Goal: Information Seeking & Learning: Learn about a topic

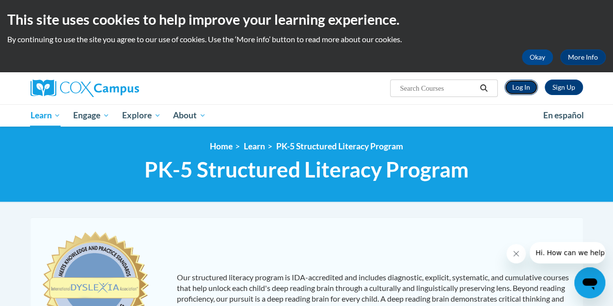
click at [529, 90] on link "Log In" at bounding box center [520, 86] width 33 height 15
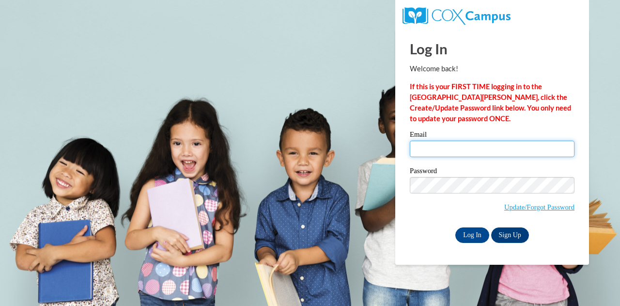
click at [456, 144] on input "Email" at bounding box center [492, 148] width 165 height 16
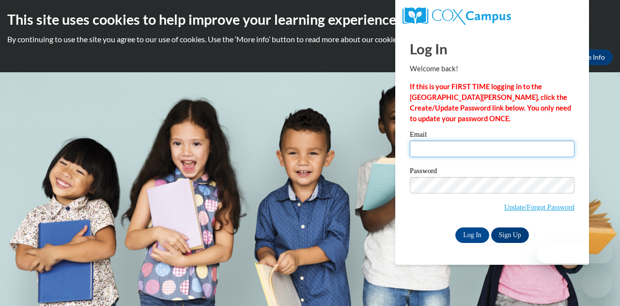
type input "kali.steffens@muskegonorway.org"
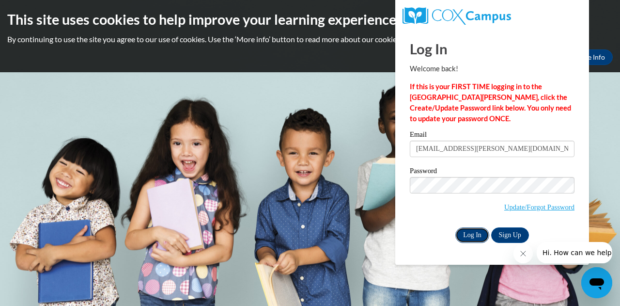
click at [470, 230] on input "Log In" at bounding box center [472, 234] width 34 height 15
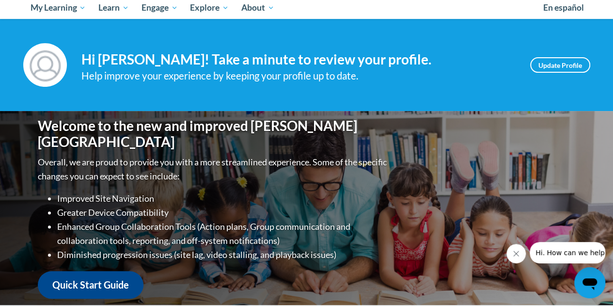
scroll to position [102, 0]
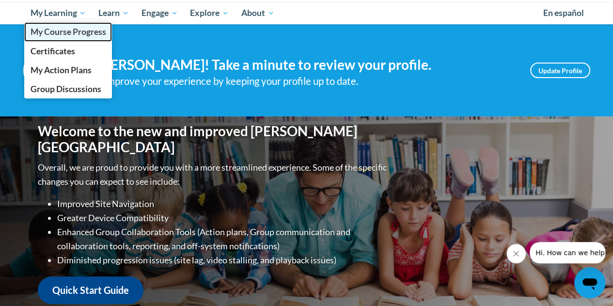
click at [67, 39] on link "My Course Progress" at bounding box center [68, 31] width 88 height 19
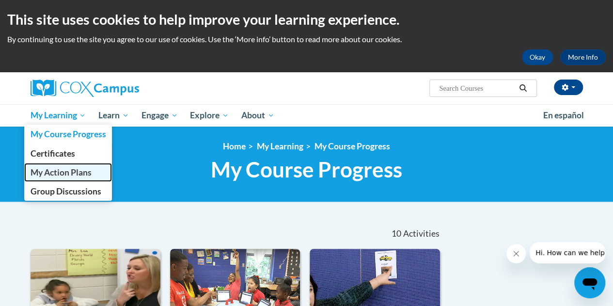
click at [65, 171] on span "My Action Plans" at bounding box center [60, 172] width 61 height 10
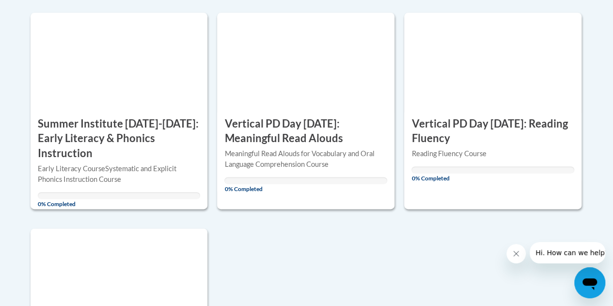
scroll to position [616, 0]
click at [176, 107] on div "ACTION PLAN Summer Institute Aug. 19-20, 2025: Early Literacy & Phonics Instruc…" at bounding box center [119, 110] width 177 height 196
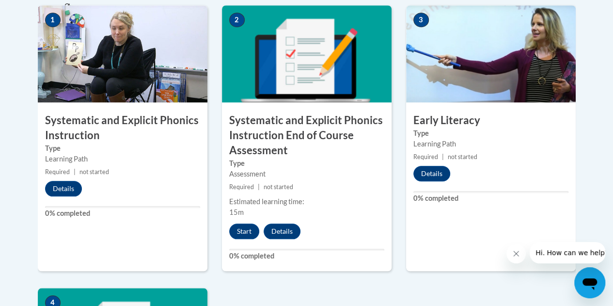
scroll to position [390, 0]
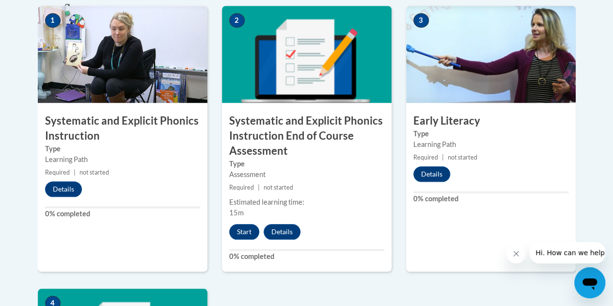
click at [446, 73] on img at bounding box center [490, 54] width 169 height 97
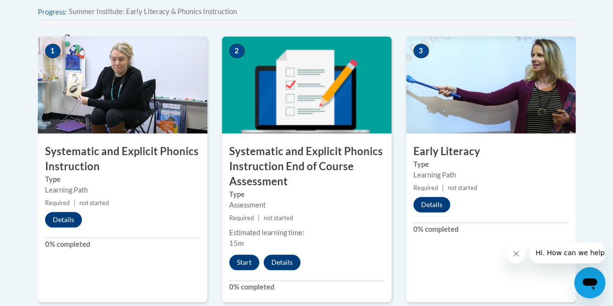
scroll to position [359, 0]
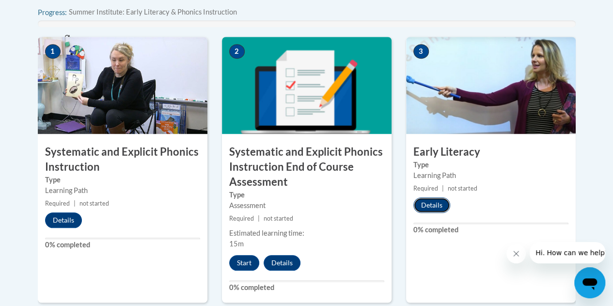
click at [434, 199] on button "Details" at bounding box center [431, 204] width 37 height 15
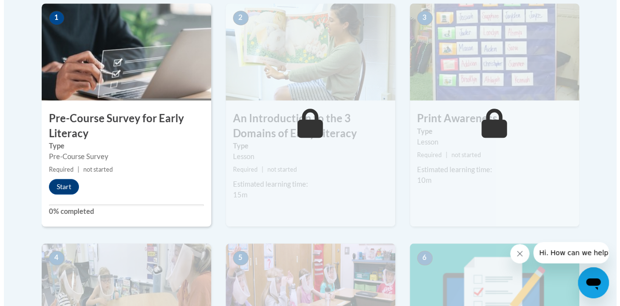
scroll to position [323, 0]
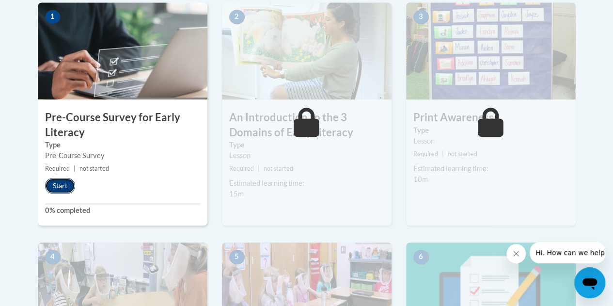
click at [61, 183] on button "Start" at bounding box center [60, 185] width 30 height 15
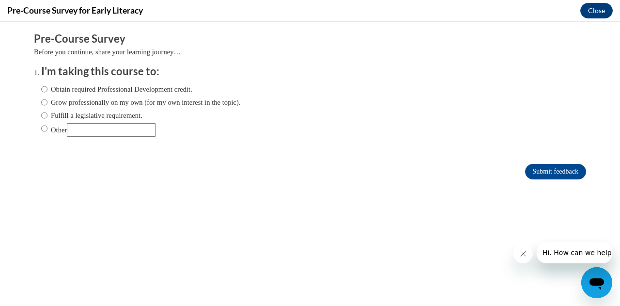
scroll to position [0, 0]
click at [84, 112] on label "Fulfill a legislative requirement." at bounding box center [91, 115] width 101 height 11
click at [47, 112] on input "Fulfill a legislative requirement." at bounding box center [44, 115] width 6 height 11
radio input "true"
click at [554, 183] on form "Pre-Course Survey Before you continue, share your learning journey… I'm taking …" at bounding box center [310, 110] width 552 height 158
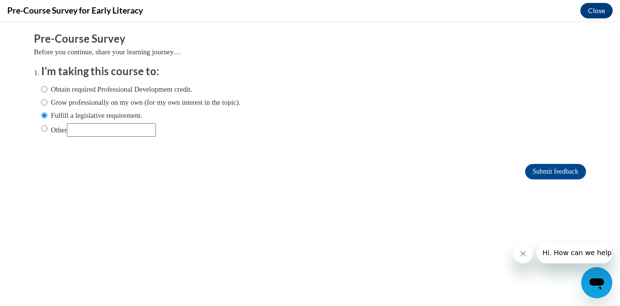
click at [554, 181] on form "Pre-Course Survey Before you continue, share your learning journey… I'm taking …" at bounding box center [310, 110] width 552 height 158
click at [555, 172] on input "Submit feedback" at bounding box center [555, 171] width 61 height 15
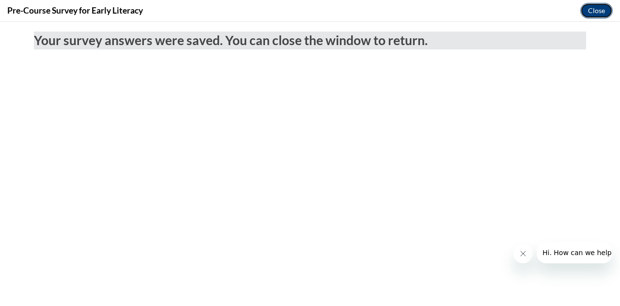
click at [602, 5] on button "Close" at bounding box center [596, 10] width 32 height 15
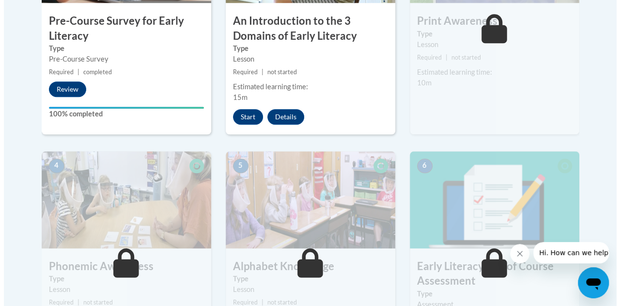
scroll to position [420, 0]
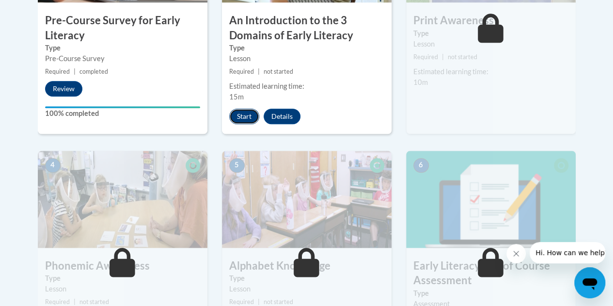
click at [246, 119] on button "Start" at bounding box center [244, 115] width 30 height 15
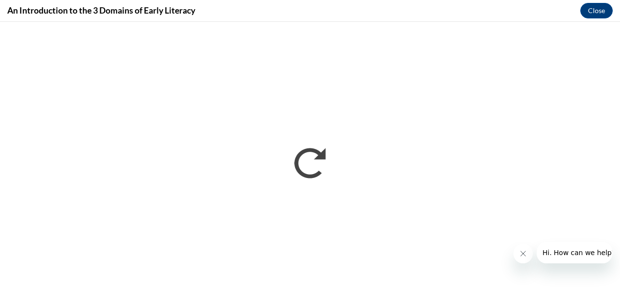
scroll to position [0, 0]
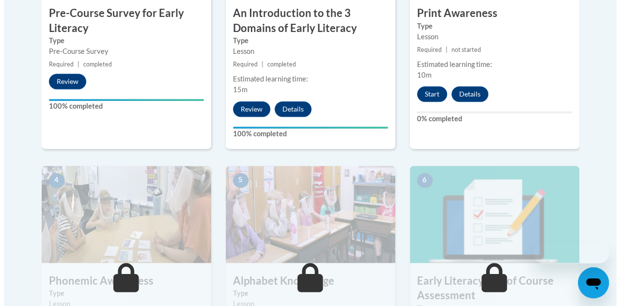
scroll to position [437, 0]
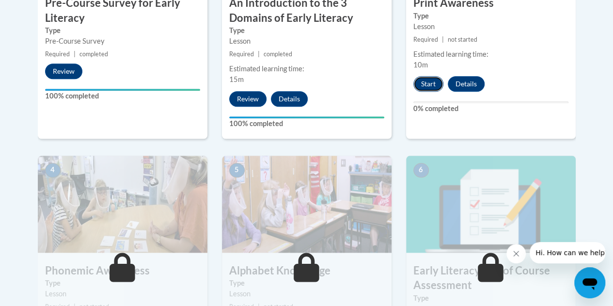
click at [423, 82] on button "Start" at bounding box center [428, 83] width 30 height 15
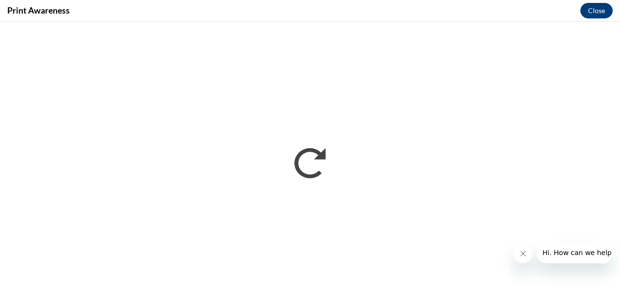
scroll to position [0, 0]
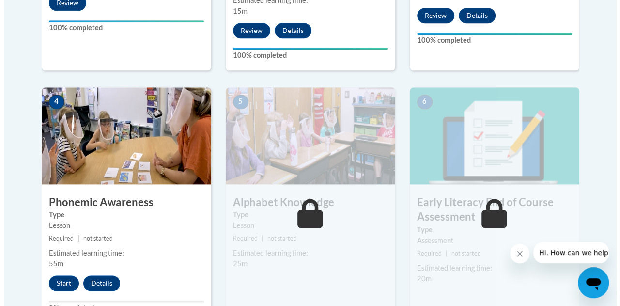
scroll to position [525, 0]
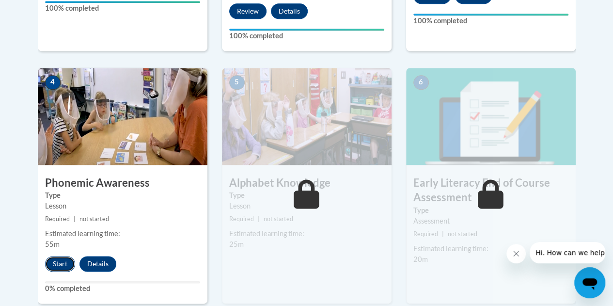
click at [60, 267] on button "Start" at bounding box center [60, 263] width 30 height 15
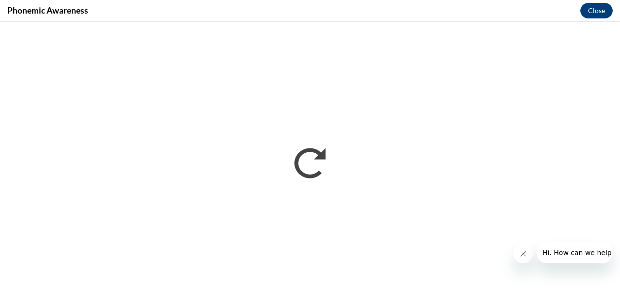
scroll to position [0, 0]
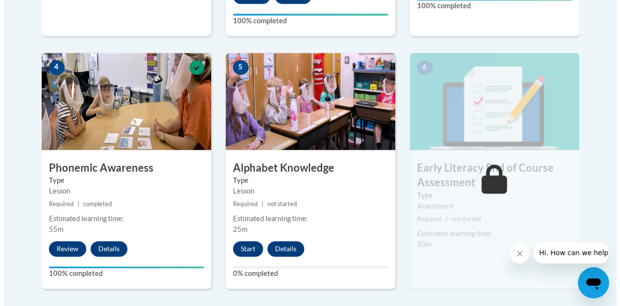
scroll to position [539, 0]
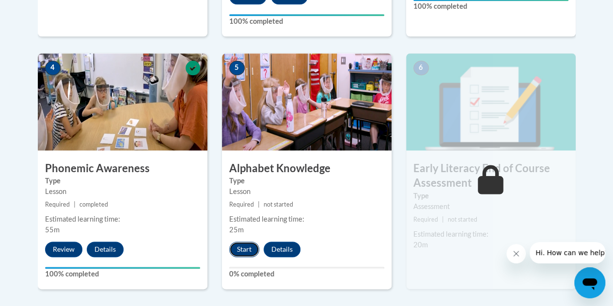
click at [250, 245] on button "Start" at bounding box center [244, 248] width 30 height 15
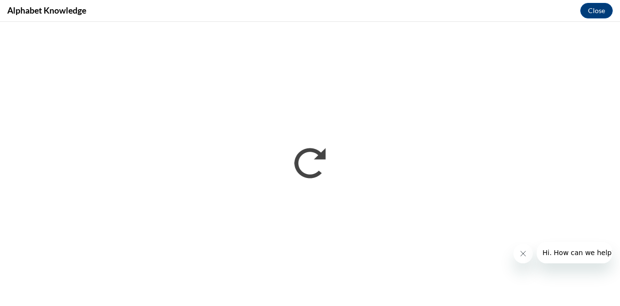
scroll to position [0, 0]
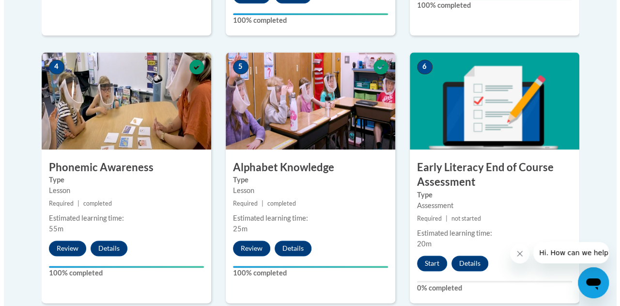
scroll to position [629, 0]
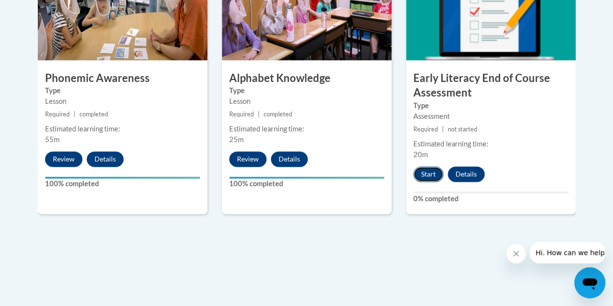
click at [417, 176] on button "Start" at bounding box center [428, 173] width 30 height 15
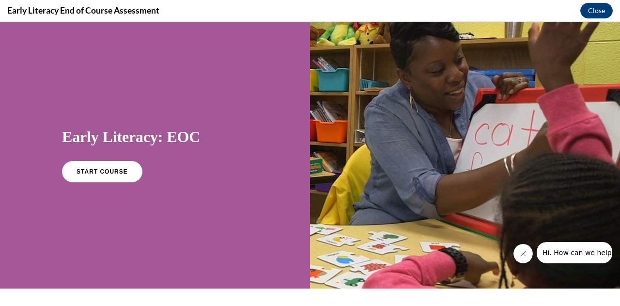
scroll to position [0, 0]
click at [118, 164] on link "START COURSE" at bounding box center [102, 171] width 84 height 22
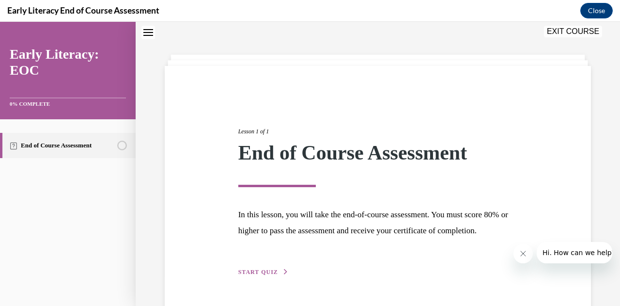
scroll to position [75, 0]
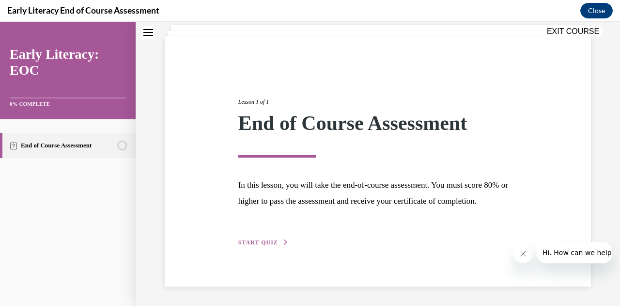
click at [251, 245] on span "START QUIZ" at bounding box center [258, 242] width 40 height 7
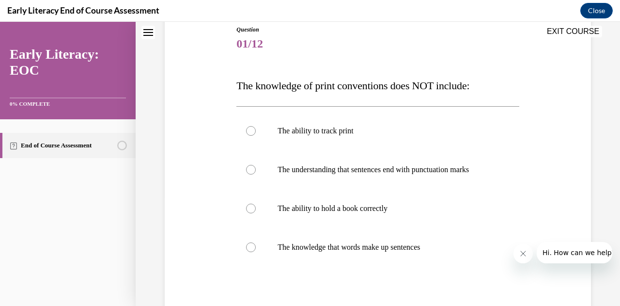
scroll to position [114, 0]
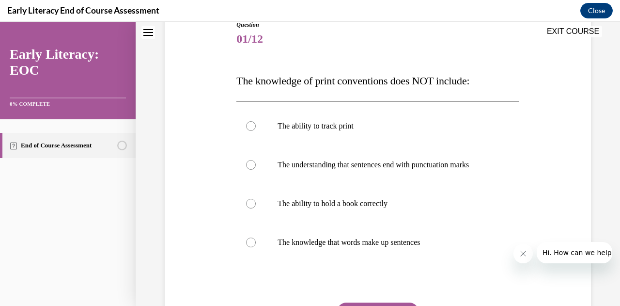
click at [426, 109] on div at bounding box center [377, 126] width 282 height 39
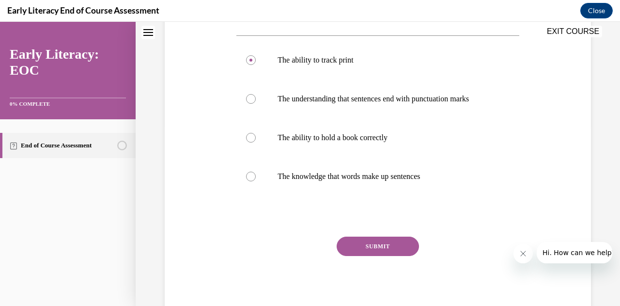
click at [357, 255] on button "SUBMIT" at bounding box center [378, 245] width 82 height 19
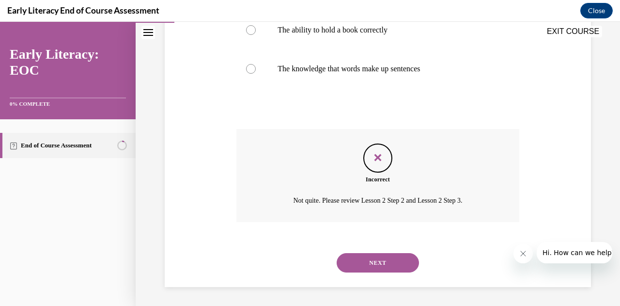
scroll to position [287, 0]
click at [358, 260] on button "NEXT" at bounding box center [378, 262] width 82 height 19
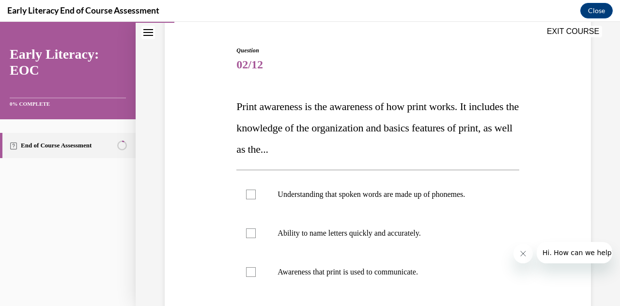
scroll to position [124, 0]
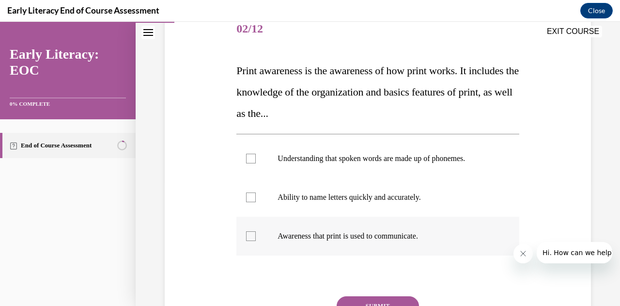
click at [353, 241] on div at bounding box center [377, 235] width 282 height 39
click at [359, 293] on div "Question 02/12 Print awareness is the awareness of how print works. It includes…" at bounding box center [377, 192] width 282 height 365
click at [353, 302] on button "SUBMIT" at bounding box center [378, 305] width 82 height 19
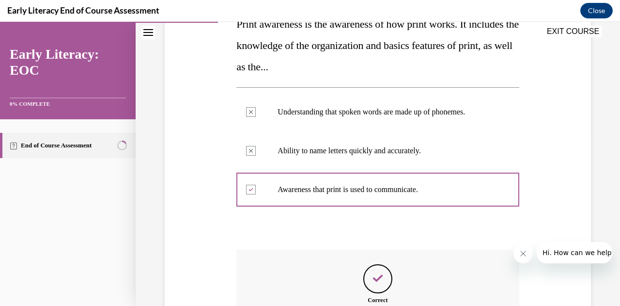
scroll to position [259, 0]
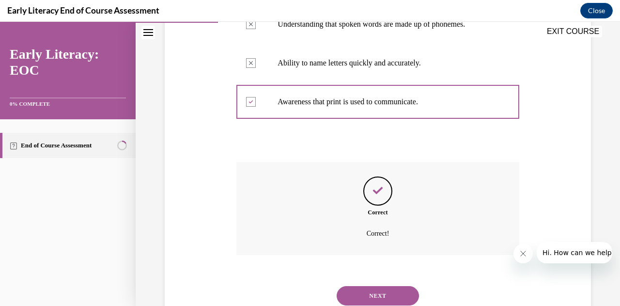
click at [372, 277] on div "NEXT" at bounding box center [377, 295] width 282 height 39
click at [374, 287] on button "NEXT" at bounding box center [378, 295] width 82 height 19
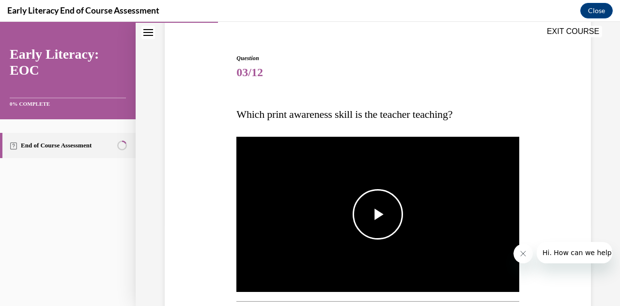
scroll to position [92, 0]
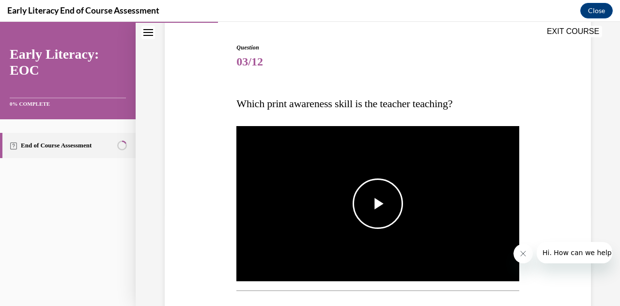
click at [378, 203] on span "Video player" at bounding box center [378, 203] width 0 height 0
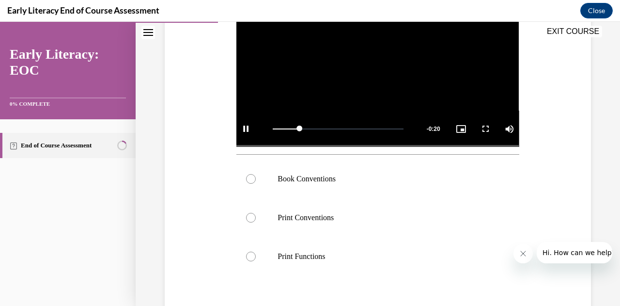
scroll to position [237, 0]
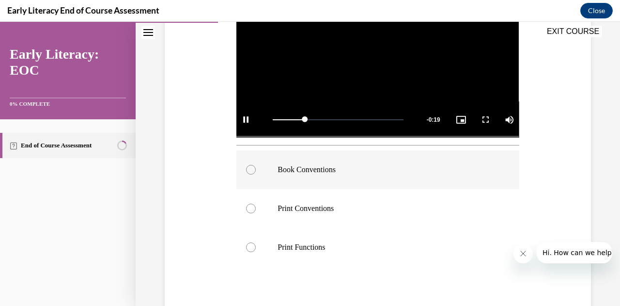
click at [364, 168] on p "Book Conventions" at bounding box center [385, 170] width 217 height 10
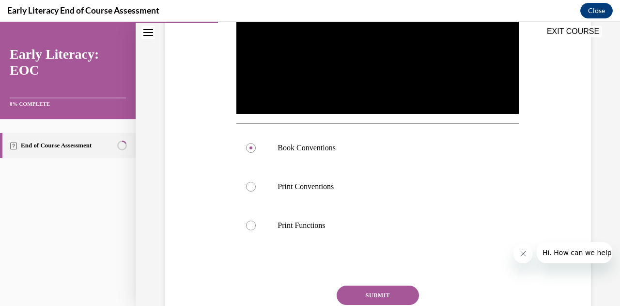
click at [356, 291] on button "SUBMIT" at bounding box center [378, 294] width 82 height 19
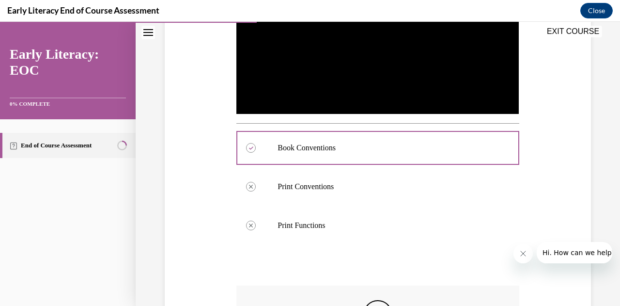
scroll to position [390, 0]
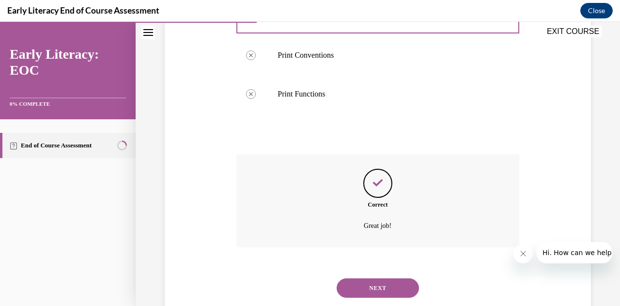
click at [374, 278] on button "NEXT" at bounding box center [378, 287] width 82 height 19
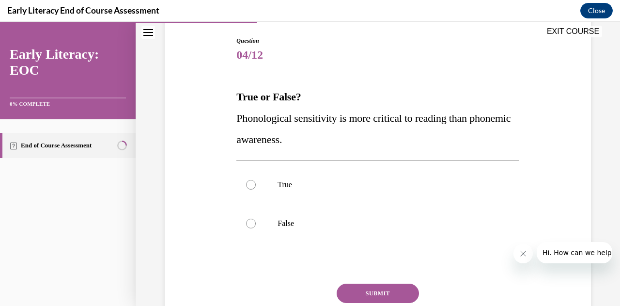
scroll to position [103, 0]
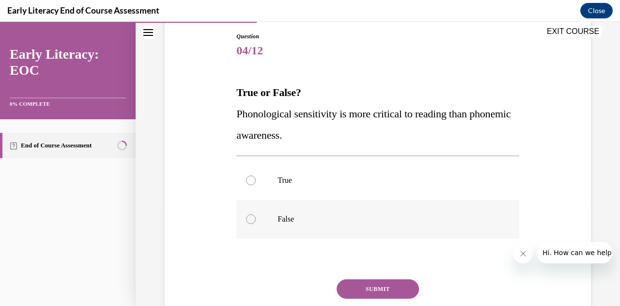
click at [338, 213] on div at bounding box center [377, 218] width 282 height 39
click at [358, 287] on button "SUBMIT" at bounding box center [378, 288] width 82 height 19
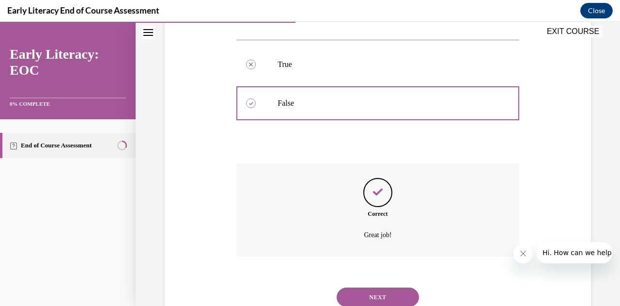
click at [397, 294] on button "NEXT" at bounding box center [378, 296] width 82 height 19
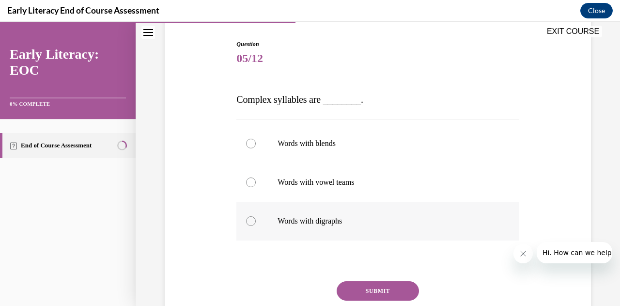
scroll to position [104, 0]
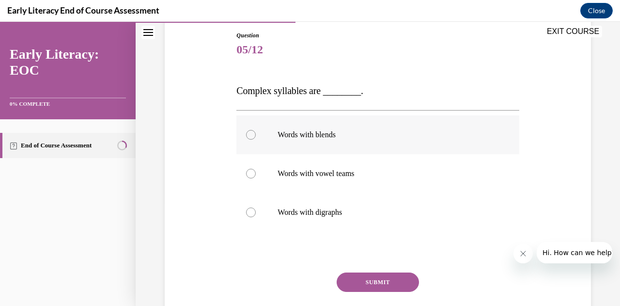
click at [352, 128] on div at bounding box center [377, 134] width 282 height 39
click at [374, 278] on button "SUBMIT" at bounding box center [378, 281] width 82 height 19
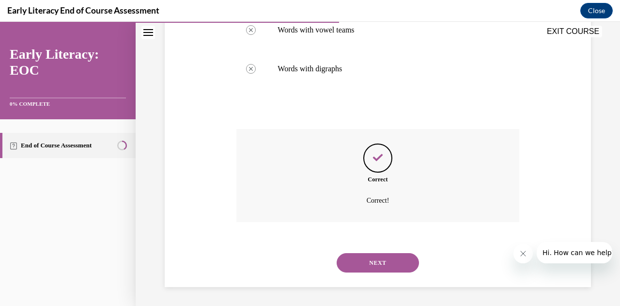
click at [386, 269] on button "NEXT" at bounding box center [378, 262] width 82 height 19
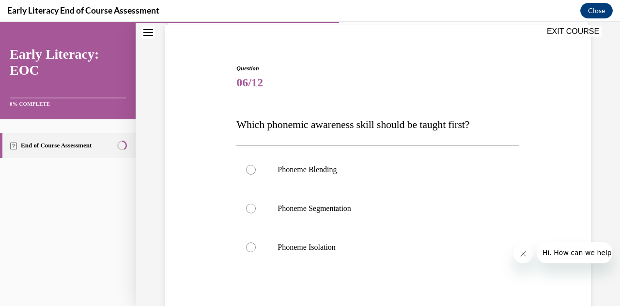
scroll to position [79, 0]
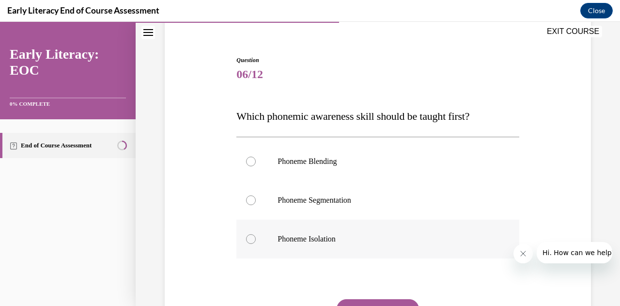
click at [335, 246] on div at bounding box center [377, 238] width 282 height 39
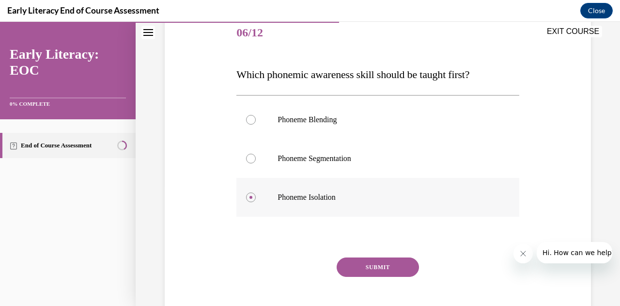
scroll to position [121, 0]
click at [361, 274] on button "SUBMIT" at bounding box center [378, 266] width 82 height 19
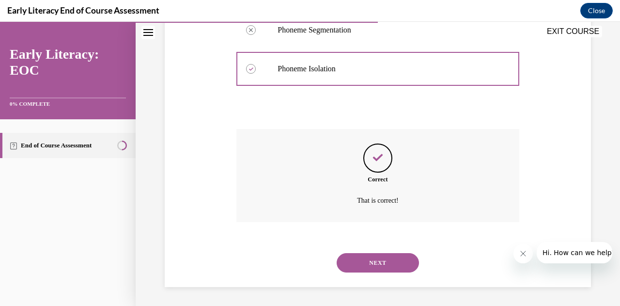
scroll to position [248, 0]
click at [389, 253] on button "NEXT" at bounding box center [378, 262] width 82 height 19
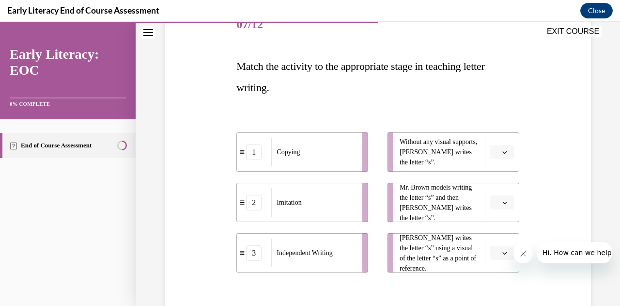
scroll to position [134, 0]
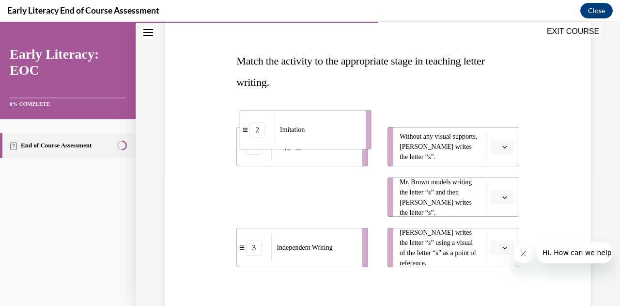
drag, startPoint x: 333, startPoint y: 189, endPoint x: 337, endPoint y: 114, distance: 75.6
click at [337, 114] on li "2 Imitation" at bounding box center [306, 129] width 132 height 39
drag, startPoint x: 310, startPoint y: 185, endPoint x: 316, endPoint y: 123, distance: 62.7
click at [316, 123] on div "Imitation" at bounding box center [317, 134] width 85 height 29
click at [246, 150] on div "1" at bounding box center [253, 146] width 15 height 15
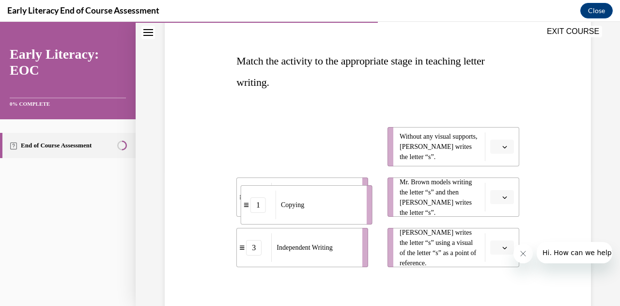
drag, startPoint x: 251, startPoint y: 149, endPoint x: 256, endPoint y: 207, distance: 58.3
click at [256, 207] on div "1" at bounding box center [257, 204] width 15 height 15
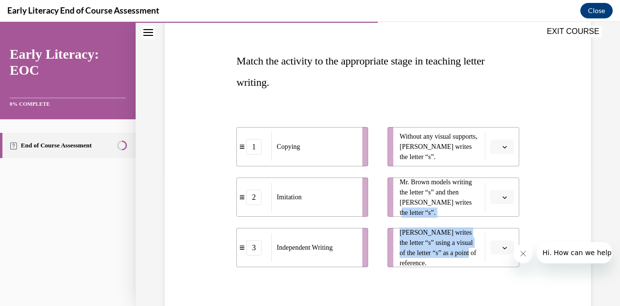
drag, startPoint x: 456, startPoint y: 258, endPoint x: 456, endPoint y: 212, distance: 46.0
click at [456, 212] on ul "Without any visual supports, Tina writes the letter “s”. Mr. Brown models writi…" at bounding box center [448, 197] width 141 height 140
drag, startPoint x: 249, startPoint y: 200, endPoint x: 253, endPoint y: 139, distance: 61.6
click at [253, 139] on div "2" at bounding box center [255, 137] width 15 height 15
drag, startPoint x: 256, startPoint y: 197, endPoint x: 250, endPoint y: 141, distance: 55.5
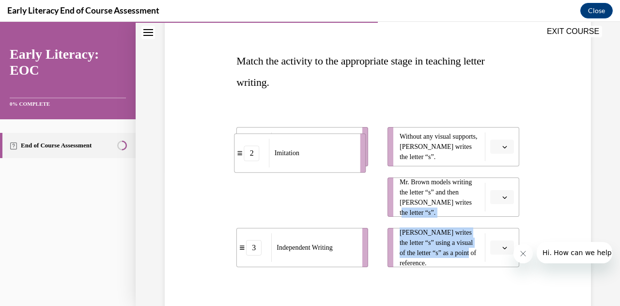
click at [250, 145] on div "2" at bounding box center [251, 152] width 15 height 15
drag, startPoint x: 301, startPoint y: 186, endPoint x: 307, endPoint y: 120, distance: 67.0
click at [307, 120] on li "2 Imitation" at bounding box center [306, 136] width 132 height 39
drag, startPoint x: 238, startPoint y: 194, endPoint x: 234, endPoint y: 134, distance: 60.2
click at [235, 134] on span at bounding box center [238, 134] width 6 height 6
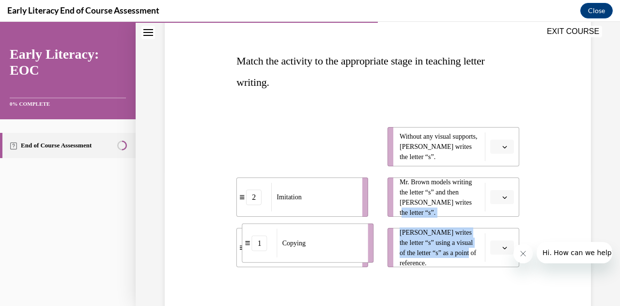
drag, startPoint x: 256, startPoint y: 153, endPoint x: 261, endPoint y: 245, distance: 91.2
click at [261, 245] on div "1" at bounding box center [259, 242] width 15 height 15
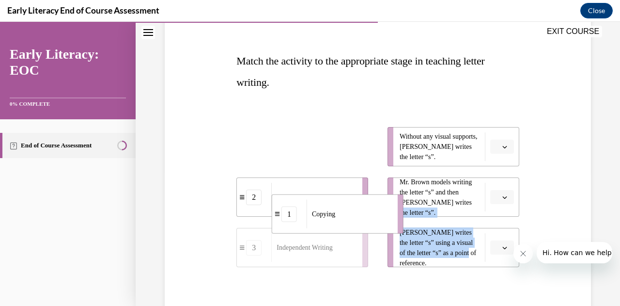
drag, startPoint x: 312, startPoint y: 149, endPoint x: 345, endPoint y: 220, distance: 78.0
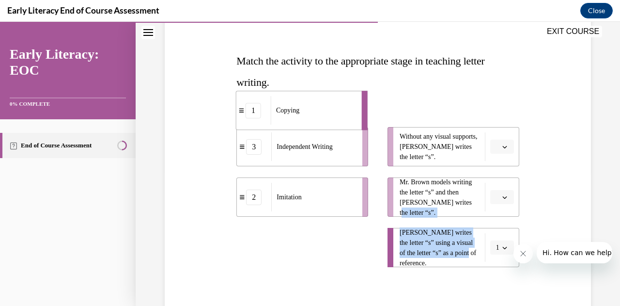
drag, startPoint x: 331, startPoint y: 252, endPoint x: 305, endPoint y: 114, distance: 140.8
click at [305, 114] on div "Copying" at bounding box center [313, 110] width 85 height 29
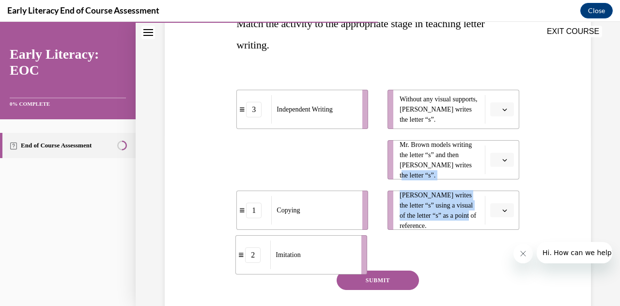
drag, startPoint x: 284, startPoint y: 259, endPoint x: 285, endPoint y: 286, distance: 27.1
click at [285, 286] on div "Question 07/12 Match the activity to the appropriate stage in teaching letter w…" at bounding box center [377, 156] width 282 height 386
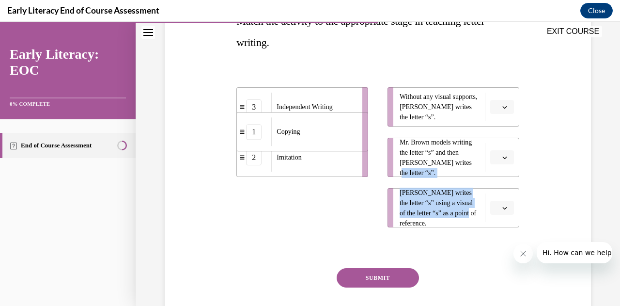
drag, startPoint x: 304, startPoint y: 216, endPoint x: 304, endPoint y: 129, distance: 87.2
click at [304, 129] on div "Copying" at bounding box center [313, 131] width 85 height 29
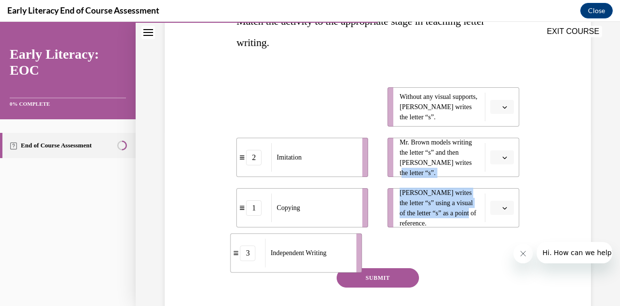
drag, startPoint x: 305, startPoint y: 92, endPoint x: 298, endPoint y: 232, distance: 141.0
click at [298, 233] on li "3 Independent Writing" at bounding box center [296, 252] width 132 height 39
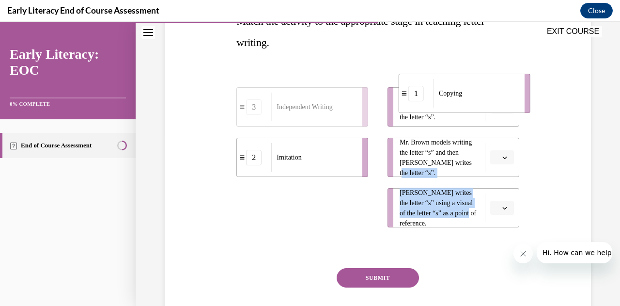
drag, startPoint x: 297, startPoint y: 224, endPoint x: 459, endPoint y: 111, distance: 197.2
click at [459, 111] on li "1 Copying" at bounding box center [465, 93] width 132 height 39
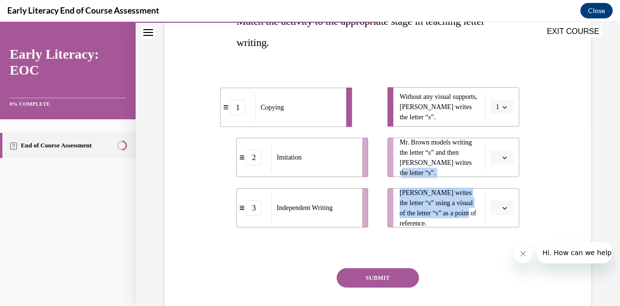
drag, startPoint x: 325, startPoint y: 102, endPoint x: 284, endPoint y: 102, distance: 41.2
click at [284, 102] on div "Copying" at bounding box center [297, 107] width 85 height 29
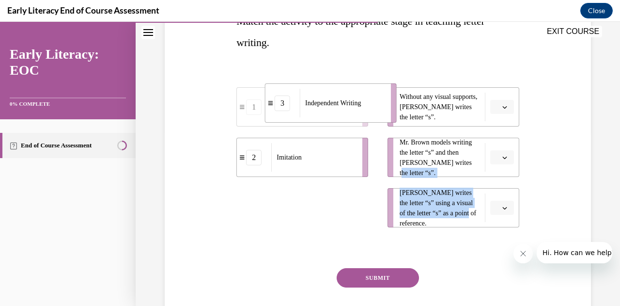
drag, startPoint x: 305, startPoint y: 218, endPoint x: 333, endPoint y: 113, distance: 108.3
click at [333, 113] on div "Independent Writing" at bounding box center [342, 103] width 85 height 29
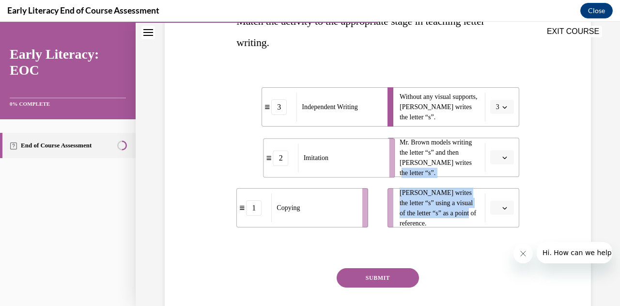
drag, startPoint x: 322, startPoint y: 171, endPoint x: 349, endPoint y: 172, distance: 27.1
click at [349, 172] on li "2 Imitation" at bounding box center [329, 157] width 132 height 39
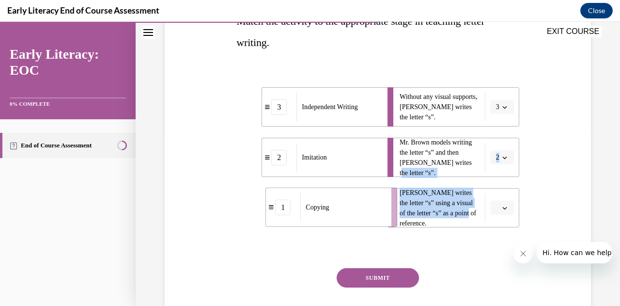
drag, startPoint x: 322, startPoint y: 225, endPoint x: 350, endPoint y: 225, distance: 28.6
click at [350, 225] on li "1 Copying" at bounding box center [331, 206] width 132 height 39
click at [367, 278] on button "SUBMIT" at bounding box center [378, 277] width 82 height 19
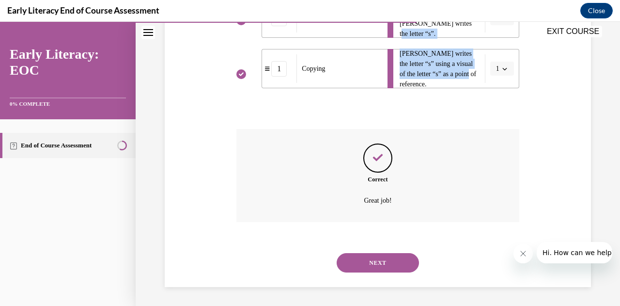
click at [382, 261] on button "NEXT" at bounding box center [378, 262] width 82 height 19
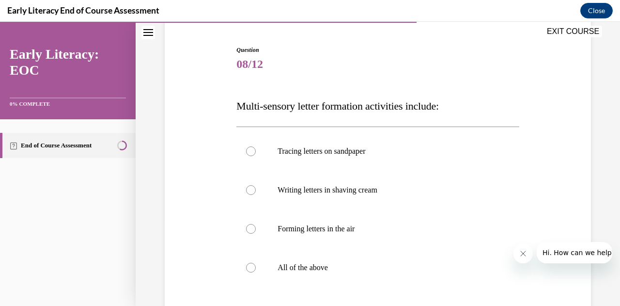
scroll to position [90, 0]
click at [321, 263] on p "All of the above" at bounding box center [385, 267] width 217 height 10
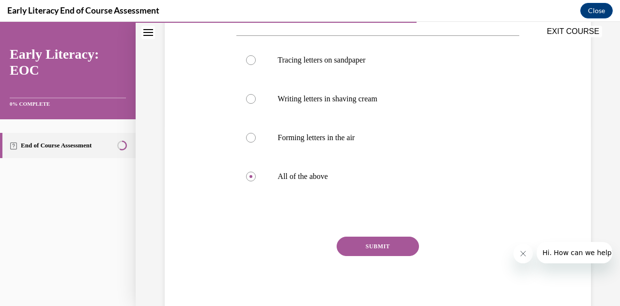
click at [374, 240] on button "SUBMIT" at bounding box center [378, 245] width 82 height 19
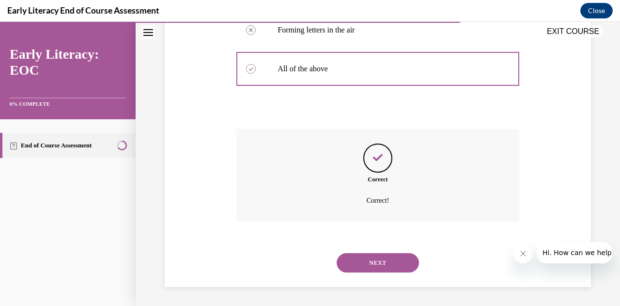
click at [392, 259] on button "NEXT" at bounding box center [378, 262] width 82 height 19
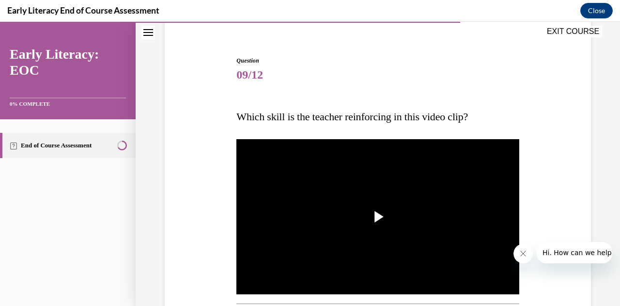
scroll to position [82, 0]
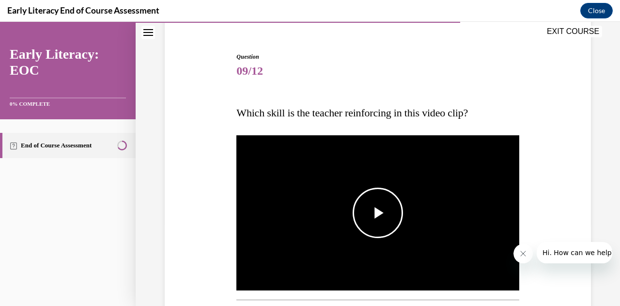
click at [378, 213] on span "Video player" at bounding box center [378, 213] width 0 height 0
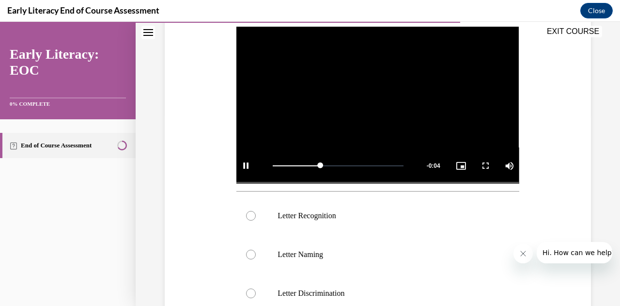
scroll to position [213, 0]
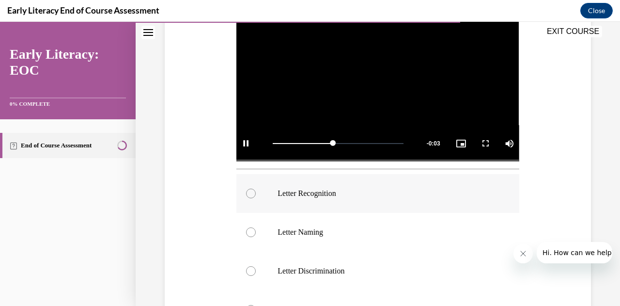
click at [327, 201] on div at bounding box center [377, 193] width 282 height 39
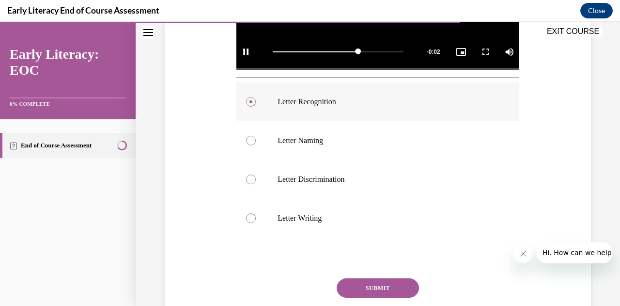
scroll to position [308, 0]
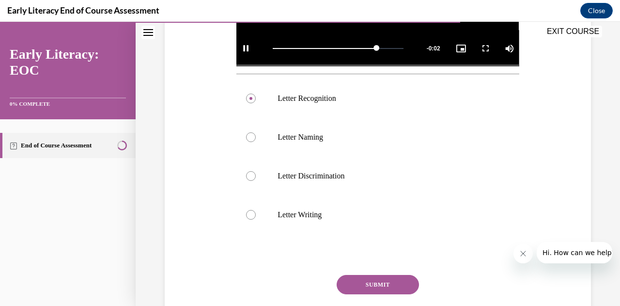
click at [356, 279] on button "SUBMIT" at bounding box center [378, 284] width 82 height 19
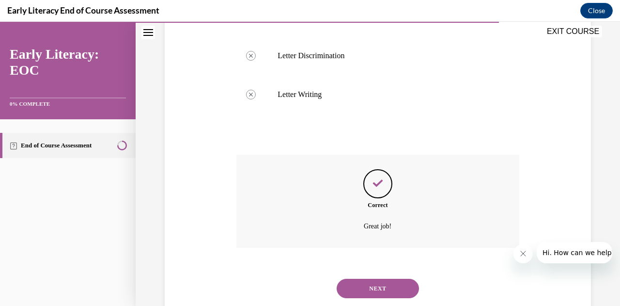
click at [366, 290] on button "NEXT" at bounding box center [378, 287] width 82 height 19
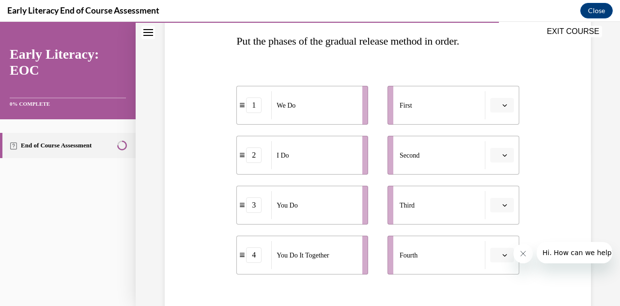
scroll to position [159, 0]
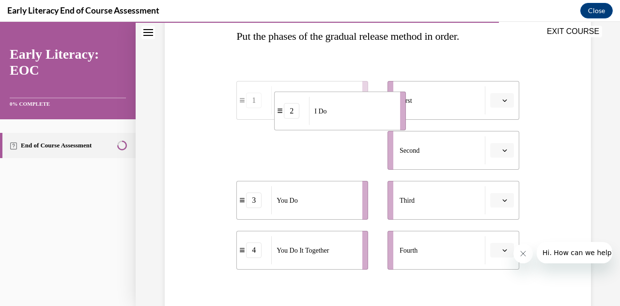
drag, startPoint x: 329, startPoint y: 154, endPoint x: 353, endPoint y: 107, distance: 53.1
click at [353, 107] on div "I Do" at bounding box center [351, 111] width 85 height 28
drag, startPoint x: 307, startPoint y: 157, endPoint x: 333, endPoint y: 154, distance: 25.8
click at [333, 154] on div "We Do" at bounding box center [339, 148] width 85 height 28
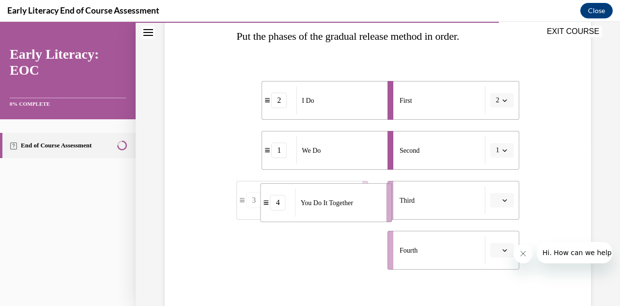
drag, startPoint x: 321, startPoint y: 244, endPoint x: 344, endPoint y: 197, distance: 52.4
click at [344, 198] on span "You Do It Together" at bounding box center [327, 203] width 52 height 10
drag, startPoint x: 320, startPoint y: 247, endPoint x: 353, endPoint y: 245, distance: 33.5
click at [353, 245] on div "You Do" at bounding box center [347, 247] width 85 height 28
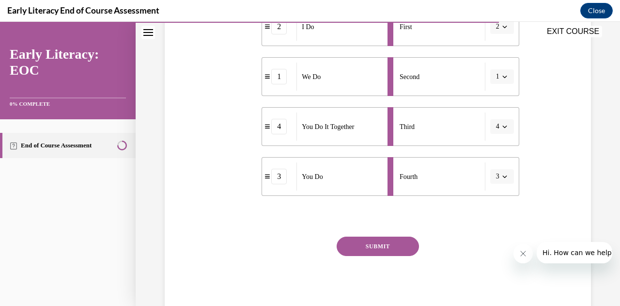
click at [369, 250] on button "SUBMIT" at bounding box center [378, 245] width 82 height 19
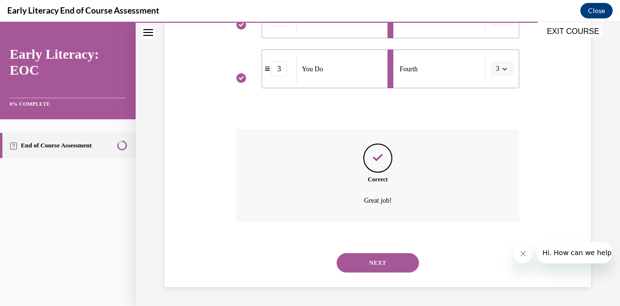
click at [369, 257] on button "NEXT" at bounding box center [378, 262] width 82 height 19
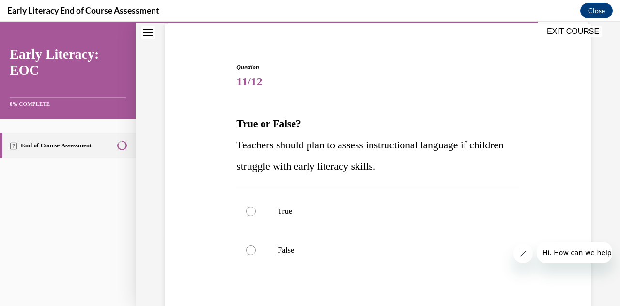
scroll to position [79, 0]
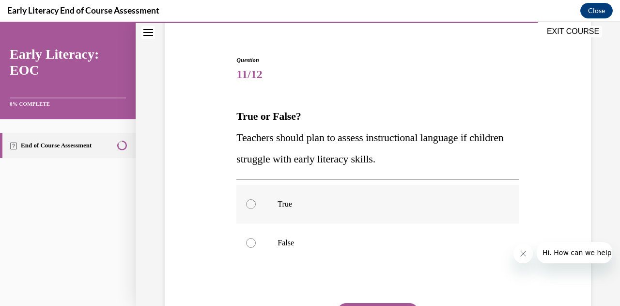
click at [353, 203] on p "True" at bounding box center [385, 204] width 217 height 10
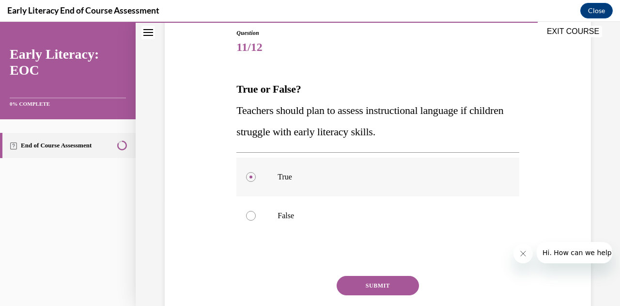
scroll to position [121, 0]
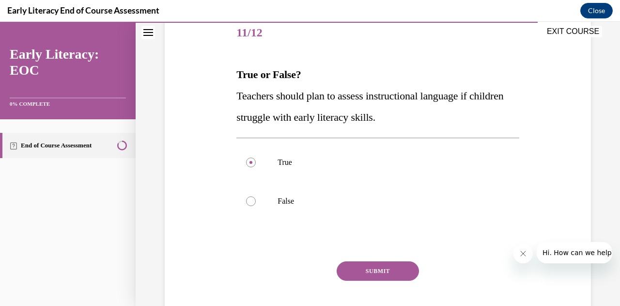
click at [364, 267] on button "SUBMIT" at bounding box center [378, 270] width 82 height 19
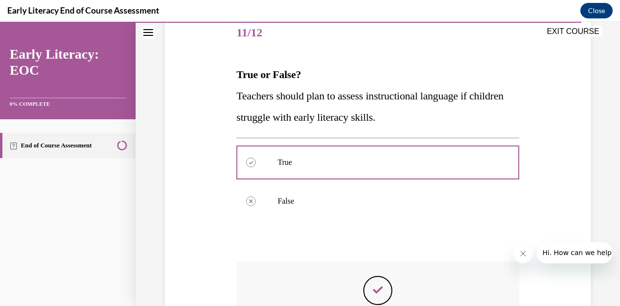
scroll to position [253, 0]
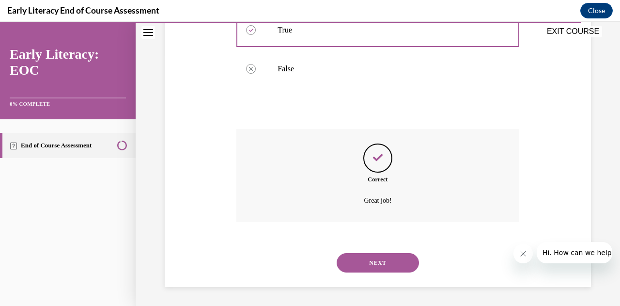
click at [370, 263] on button "NEXT" at bounding box center [378, 262] width 82 height 19
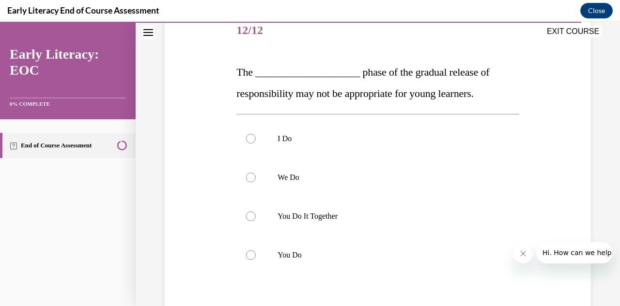
scroll to position [124, 0]
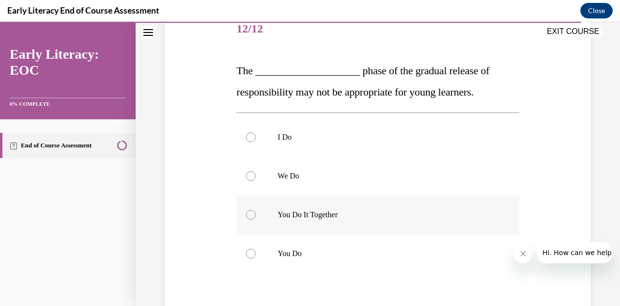
click at [346, 219] on div at bounding box center [377, 214] width 282 height 39
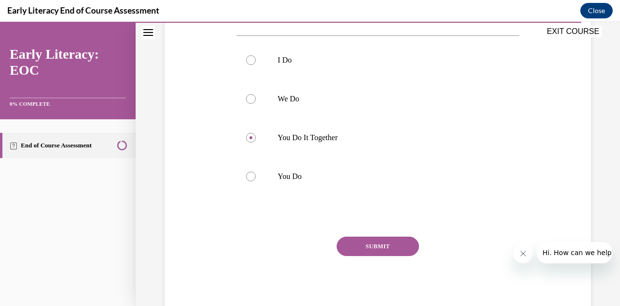
click at [353, 234] on div "Question 12/12 The ____________________ phase of the gradual release of respons…" at bounding box center [377, 124] width 282 height 383
click at [360, 249] on button "SUBMIT" at bounding box center [378, 245] width 82 height 19
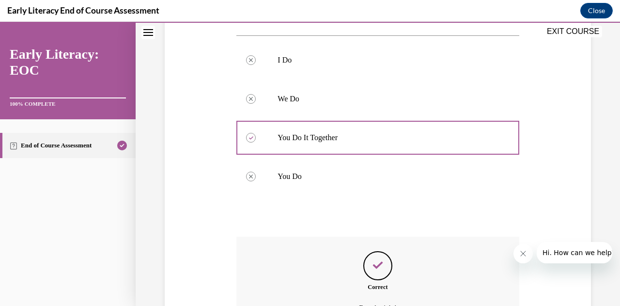
scroll to position [309, 0]
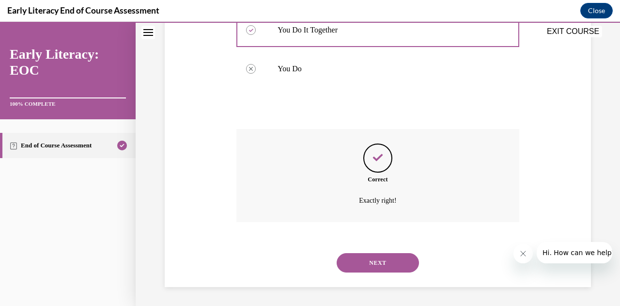
click at [369, 276] on div "NEXT" at bounding box center [377, 262] width 282 height 39
click at [351, 255] on button "NEXT" at bounding box center [378, 262] width 82 height 19
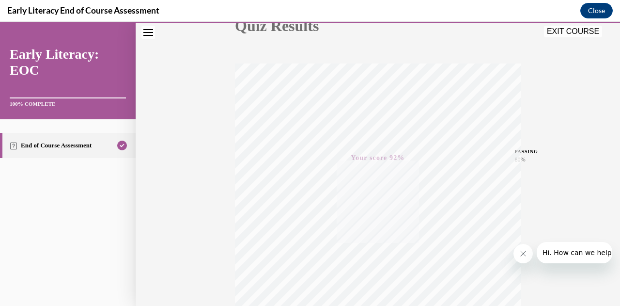
scroll to position [212, 0]
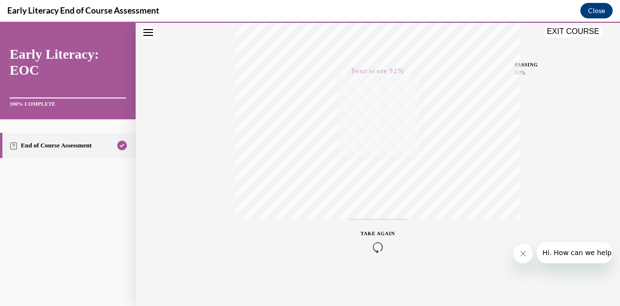
click at [583, 32] on button "EXIT COURSE" at bounding box center [573, 32] width 58 height 12
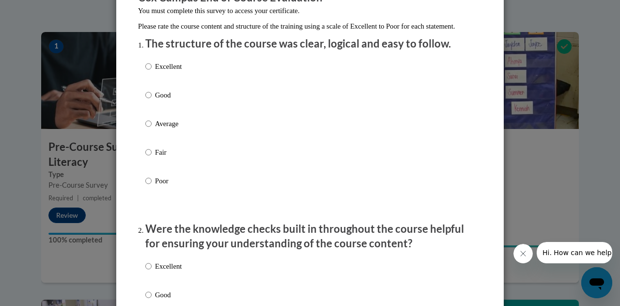
scroll to position [119, 0]
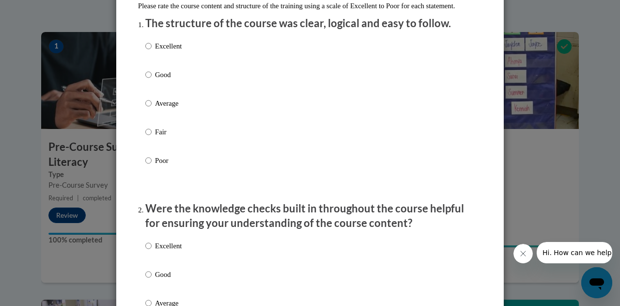
click at [171, 80] on p "Good" at bounding box center [168, 74] width 27 height 11
click at [152, 80] on input "Good" at bounding box center [148, 74] width 6 height 11
radio input "true"
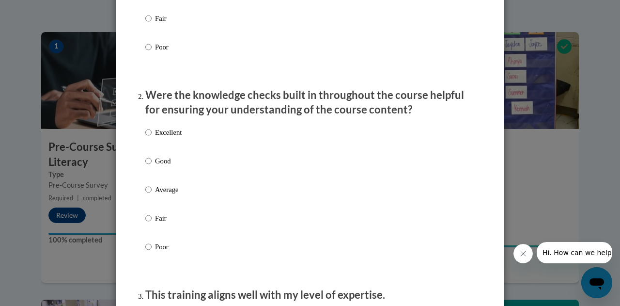
click at [170, 177] on label "Good" at bounding box center [163, 168] width 36 height 26
click at [152, 166] on input "Good" at bounding box center [148, 160] width 6 height 11
radio input "true"
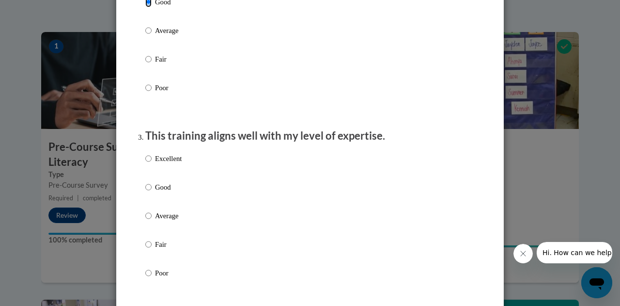
scroll to position [396, 0]
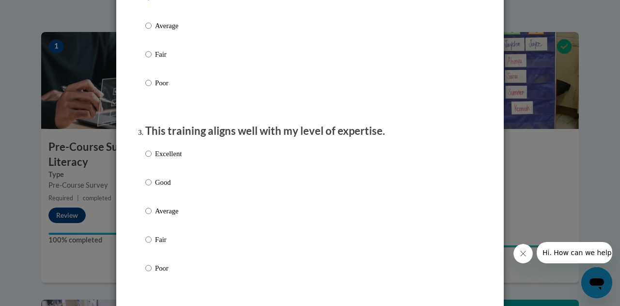
click at [168, 184] on div "Excellent Good Average Fair Poor" at bounding box center [163, 218] width 36 height 150
click at [162, 187] on p "Good" at bounding box center [168, 182] width 27 height 11
click at [152, 187] on input "Good" at bounding box center [148, 182] width 6 height 11
radio input "true"
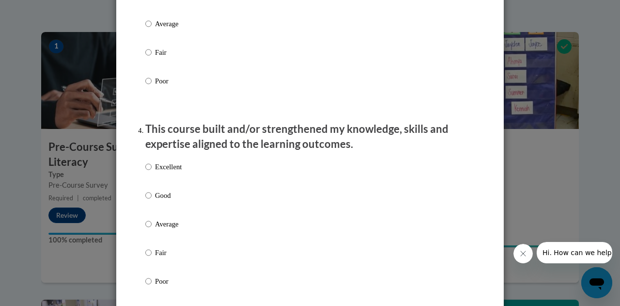
scroll to position [586, 0]
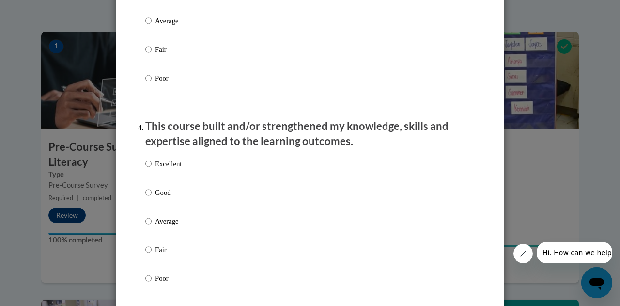
click at [163, 198] on p "Good" at bounding box center [168, 192] width 27 height 11
click at [152, 198] on input "Good" at bounding box center [148, 192] width 6 height 11
radio input "true"
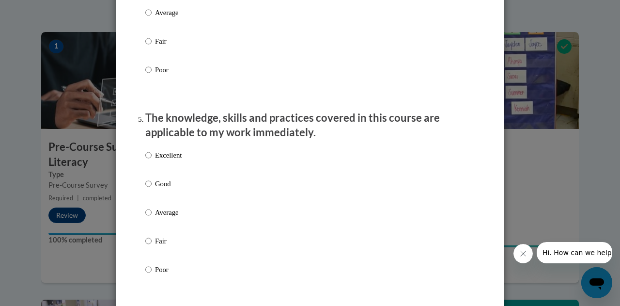
click at [163, 200] on label "Good" at bounding box center [163, 191] width 36 height 26
click at [152, 189] on input "Good" at bounding box center [148, 183] width 6 height 11
radio input "true"
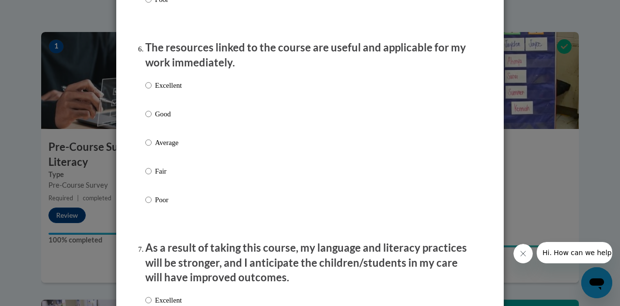
scroll to position [1083, 0]
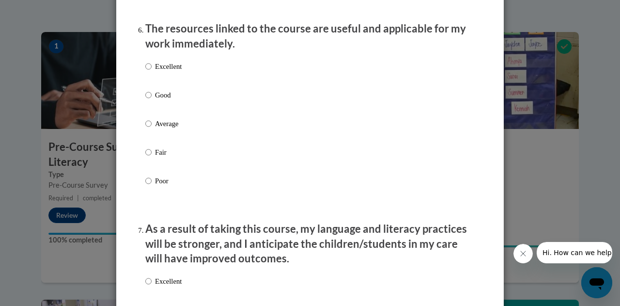
click at [155, 100] on p "Good" at bounding box center [168, 95] width 27 height 11
click at [152, 100] on input "Good" at bounding box center [148, 95] width 6 height 11
radio input "true"
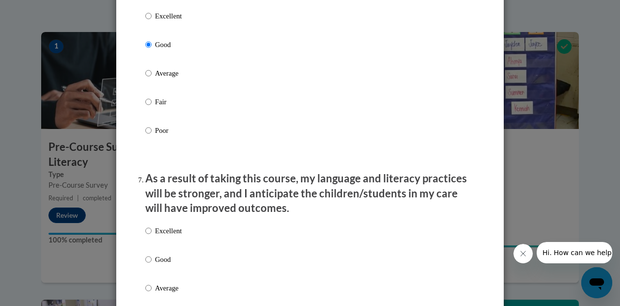
click at [155, 264] on p "Good" at bounding box center [168, 259] width 27 height 11
click at [151, 264] on input "Good" at bounding box center [148, 259] width 6 height 11
radio input "true"
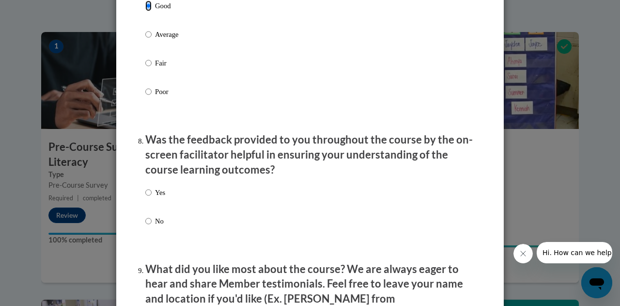
scroll to position [1387, 0]
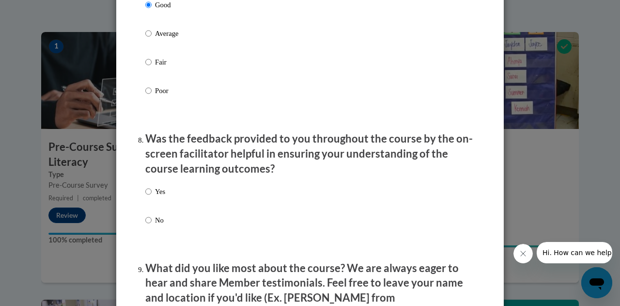
click at [155, 196] on p "Yes" at bounding box center [160, 191] width 10 height 11
click at [152, 196] on input "Yes" at bounding box center [148, 191] width 6 height 11
radio input "true"
click at [155, 196] on p "Yes" at bounding box center [160, 191] width 10 height 11
click at [152, 196] on input "Yes" at bounding box center [148, 191] width 6 height 11
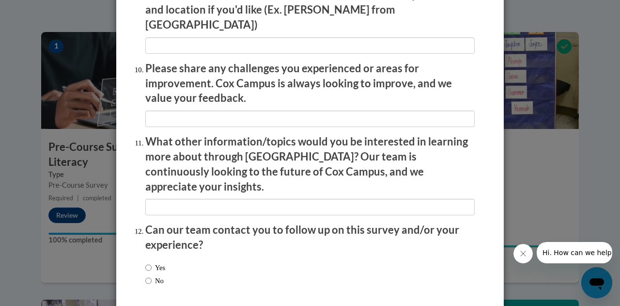
scroll to position [1708, 0]
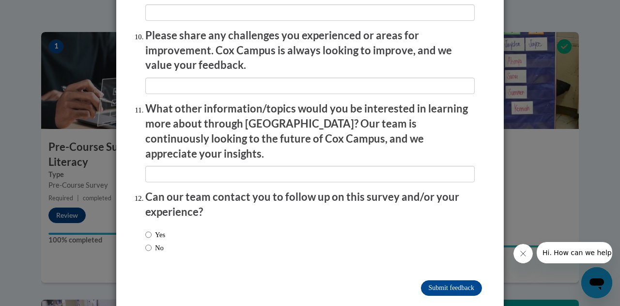
click at [155, 242] on label "No" at bounding box center [154, 247] width 18 height 11
click at [152, 242] on input "No" at bounding box center [148, 247] width 6 height 11
radio input "true"
click at [451, 280] on input "Submit feedback" at bounding box center [451, 287] width 61 height 15
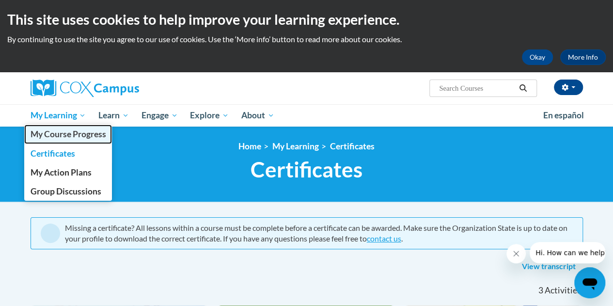
click at [72, 127] on link "My Course Progress" at bounding box center [68, 133] width 88 height 19
